Goal: Transaction & Acquisition: Purchase product/service

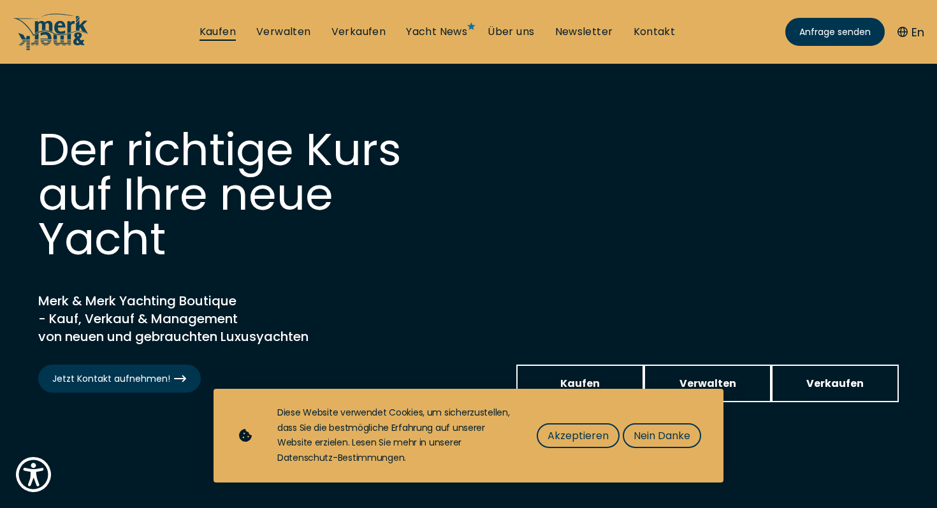
click at [213, 31] on link "Kaufen" at bounding box center [218, 32] width 36 height 14
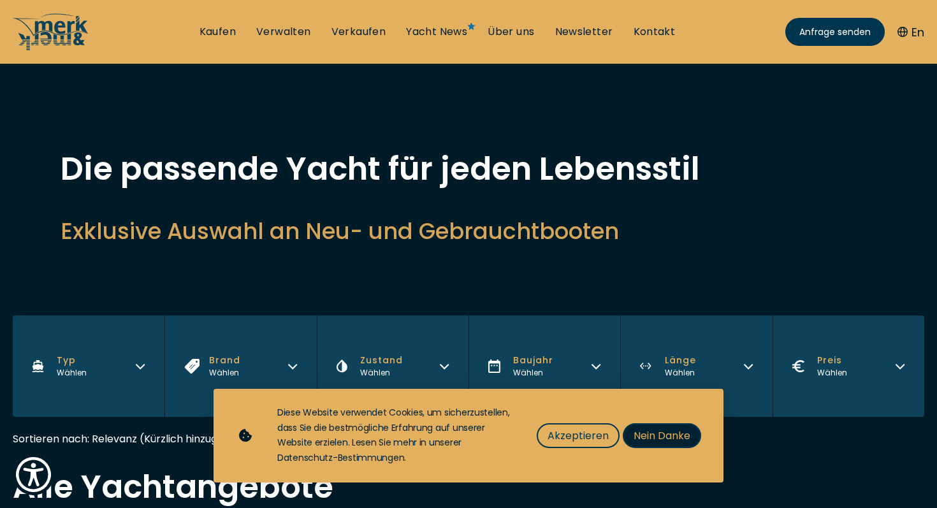
click at [674, 438] on span "Nein Danke" at bounding box center [662, 436] width 57 height 16
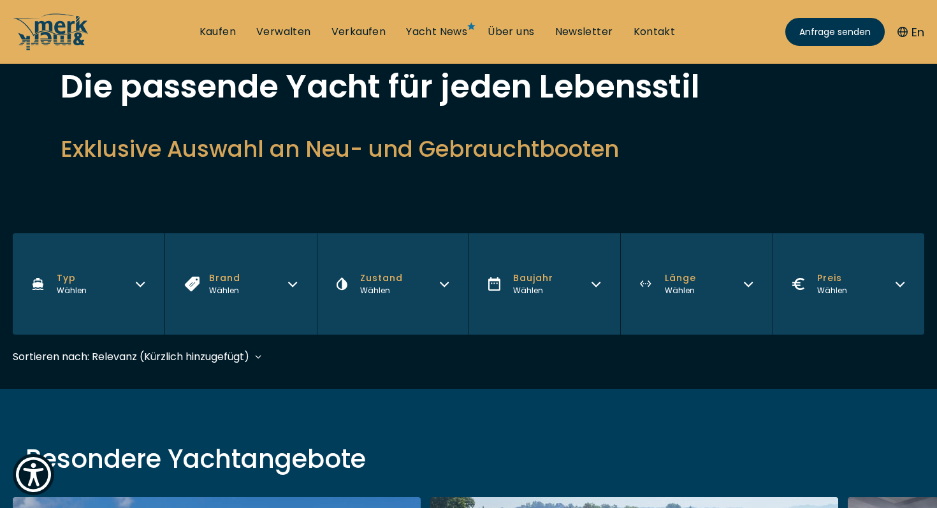
scroll to position [93, 0]
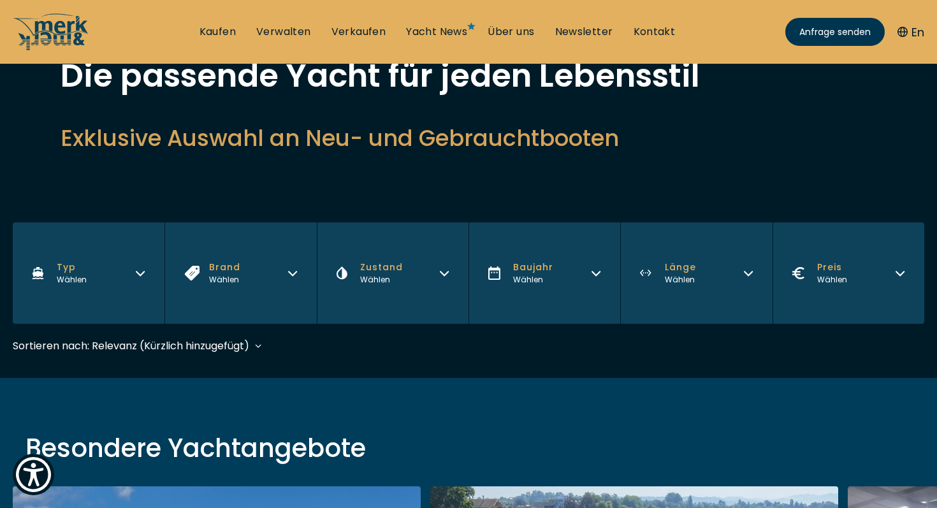
click at [113, 267] on button "Typ Wählen" at bounding box center [89, 272] width 152 height 101
click at [238, 154] on div "Die passende Yacht für jeden Lebensstil Exklusive Auswahl an Neu- und Gebraucht…" at bounding box center [469, 110] width 816 height 100
click at [286, 272] on button "Brand Wählen" at bounding box center [240, 272] width 152 height 101
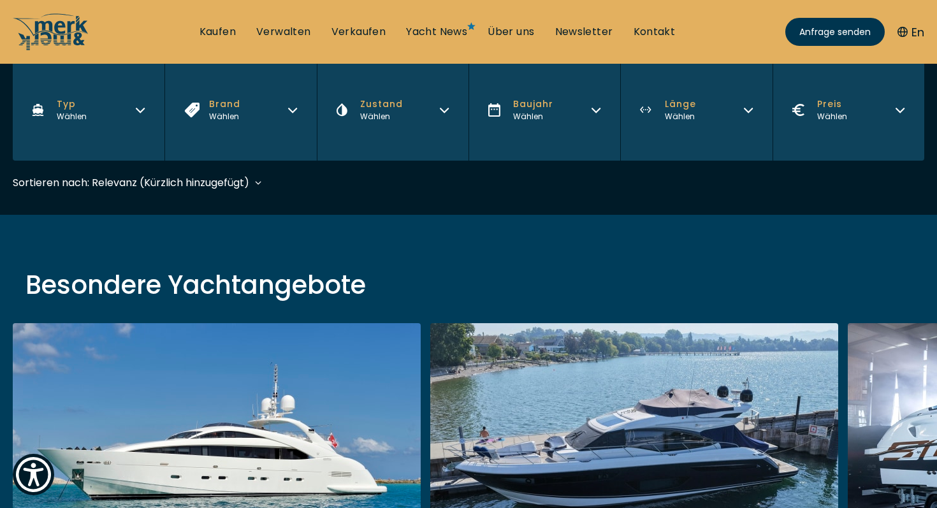
scroll to position [258, 0]
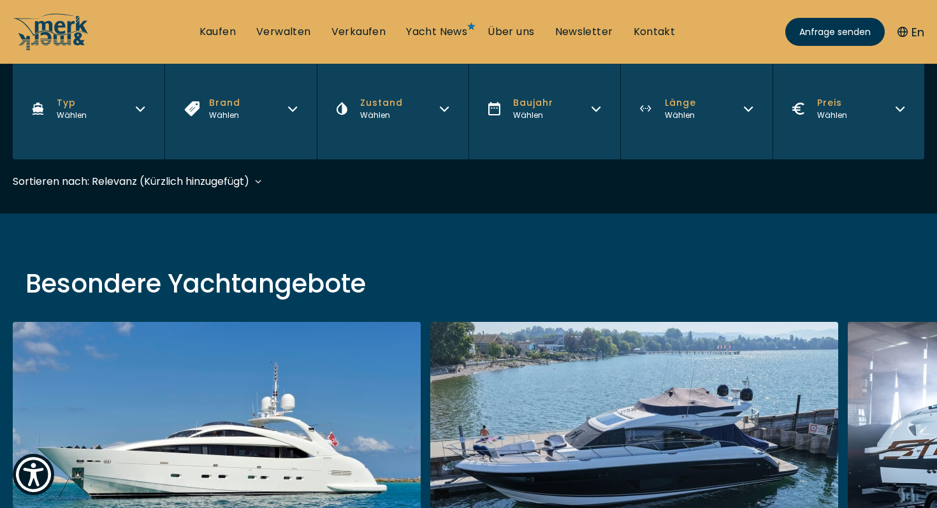
click at [264, 83] on button "Brand Wählen" at bounding box center [240, 108] width 152 height 101
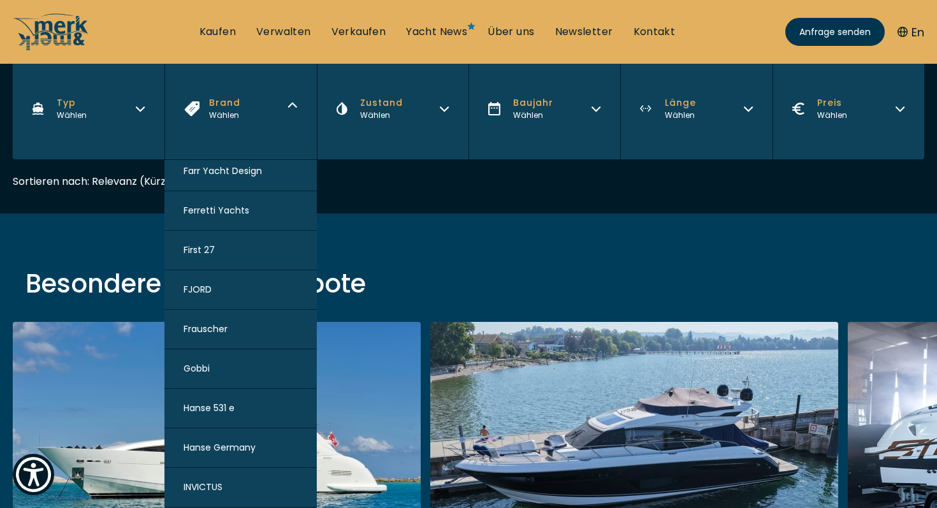
scroll to position [645, 0]
click at [223, 324] on span "Frauscher" at bounding box center [206, 325] width 44 height 13
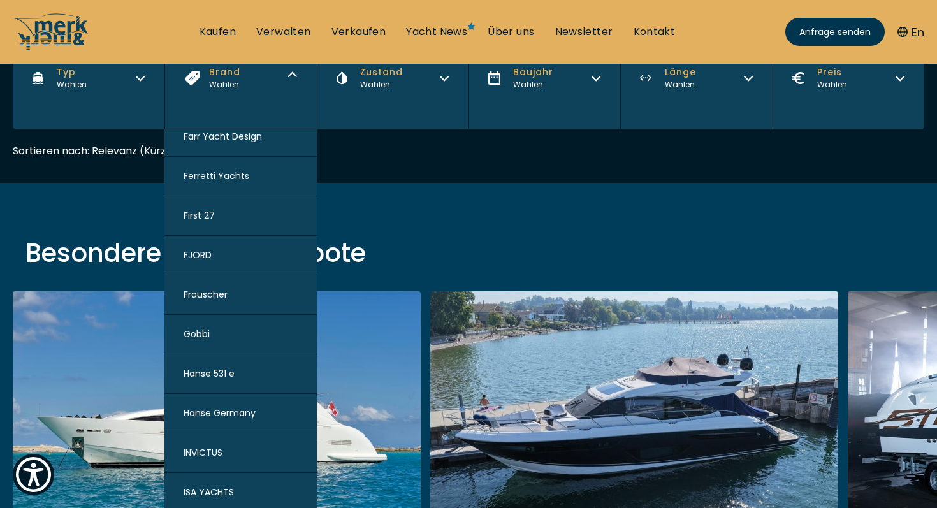
scroll to position [316, 0]
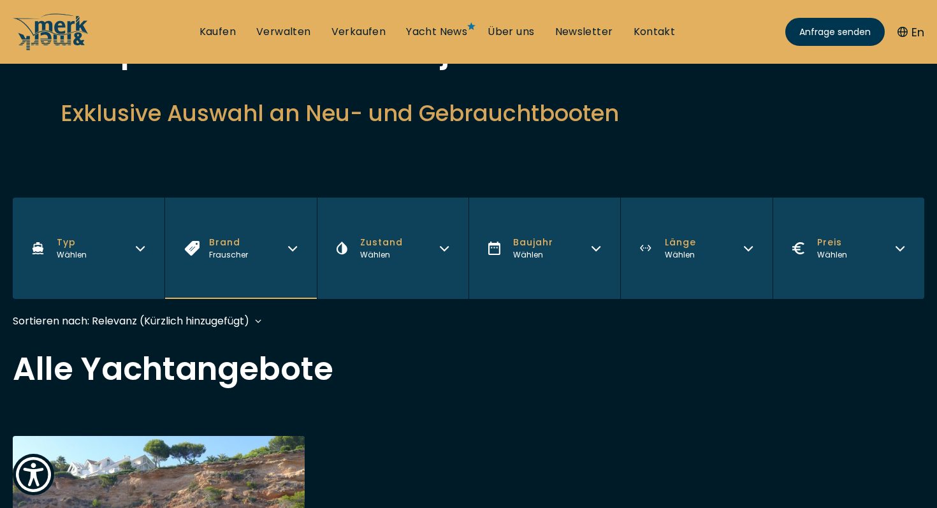
scroll to position [115, 0]
